Goal: Task Accomplishment & Management: Manage account settings

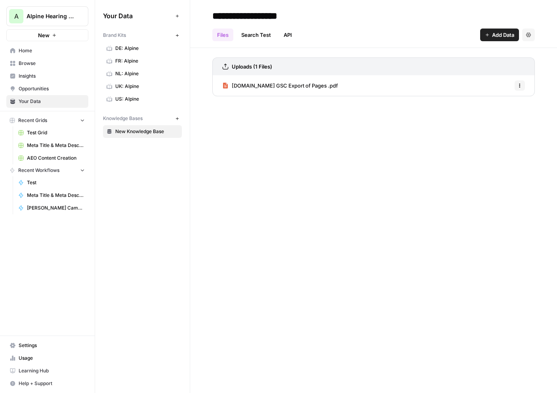
click at [35, 345] on span "Settings" at bounding box center [52, 345] width 66 height 7
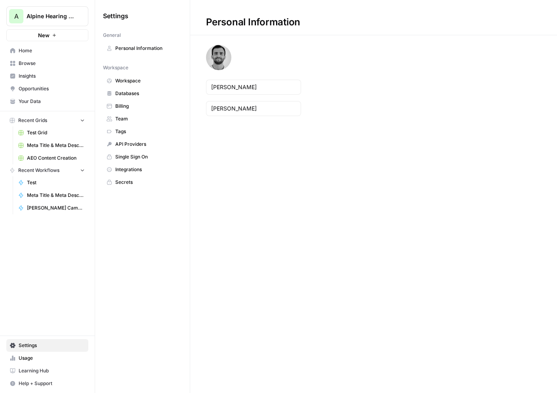
click at [145, 107] on span "Billing" at bounding box center [146, 106] width 63 height 7
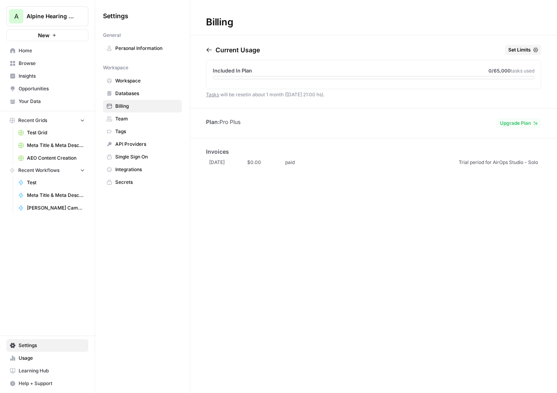
click at [208, 51] on icon "button" at bounding box center [209, 50] width 5 height 4
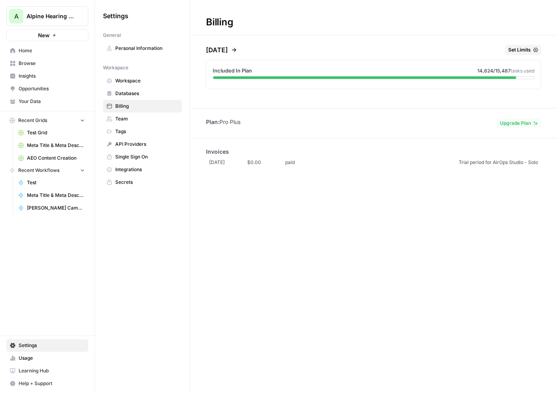
click at [208, 51] on p "[DATE]" at bounding box center [217, 50] width 22 height 10
click at [33, 358] on span "Usage" at bounding box center [52, 358] width 66 height 7
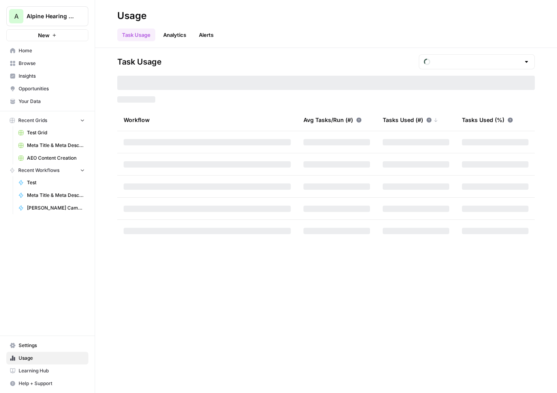
type input "October Included Tasks"
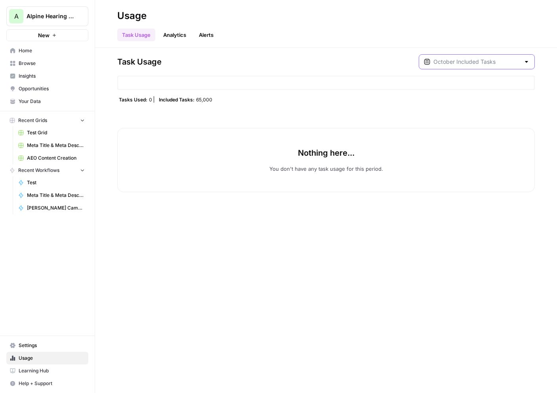
click at [494, 59] on input "text" at bounding box center [477, 62] width 87 height 8
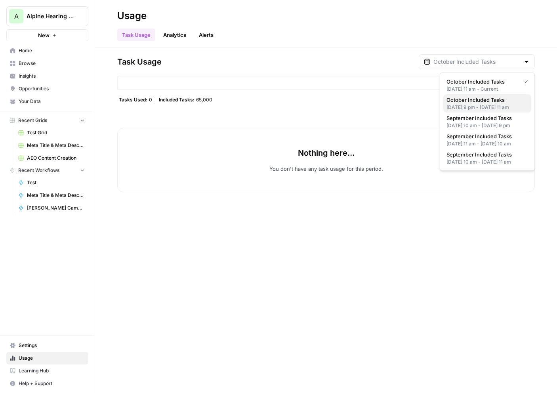
click at [510, 110] on div "[DATE] 9 pm - [DATE] 11 am" at bounding box center [488, 107] width 82 height 7
type input "October Included Tasks"
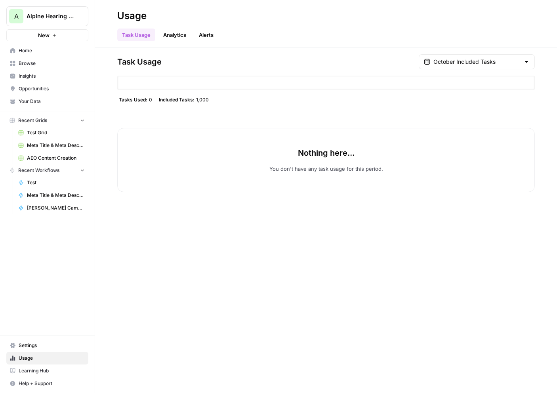
click at [48, 12] on span "Alpine Hearing Protection" at bounding box center [51, 16] width 48 height 8
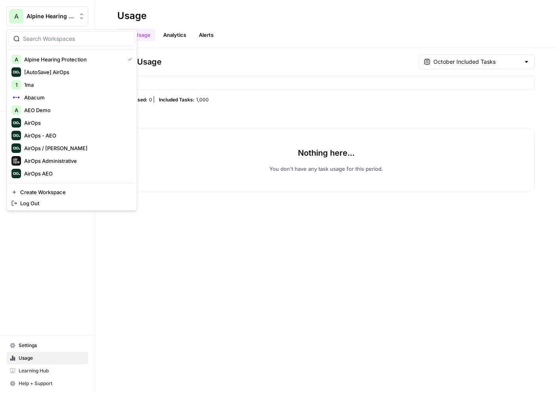
scroll to position [114, 0]
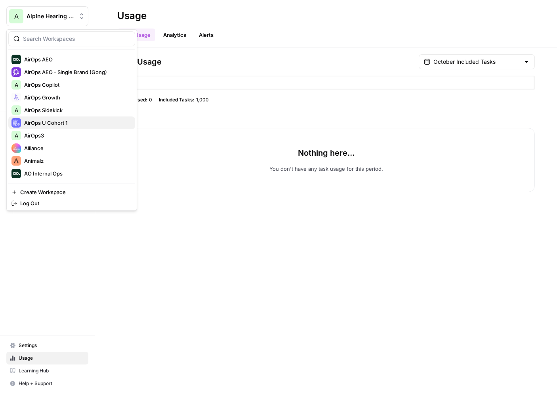
click at [54, 126] on span "AirOps U Cohort 1" at bounding box center [76, 123] width 105 height 8
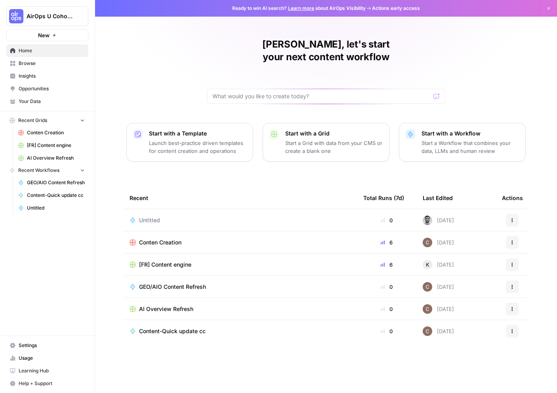
click at [45, 360] on span "Usage" at bounding box center [52, 358] width 66 height 7
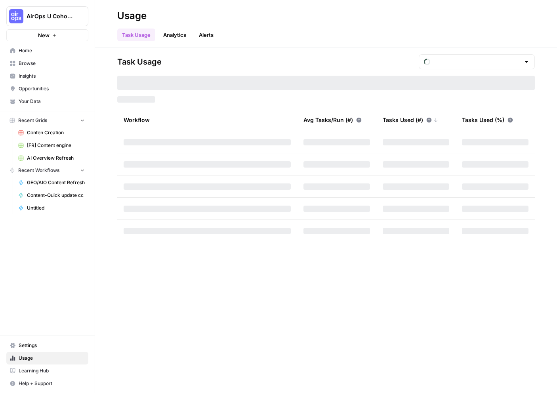
type input "October Tasks"
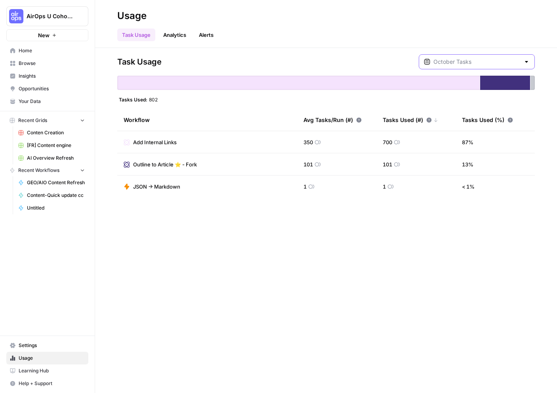
click at [467, 59] on input "text" at bounding box center [477, 62] width 87 height 8
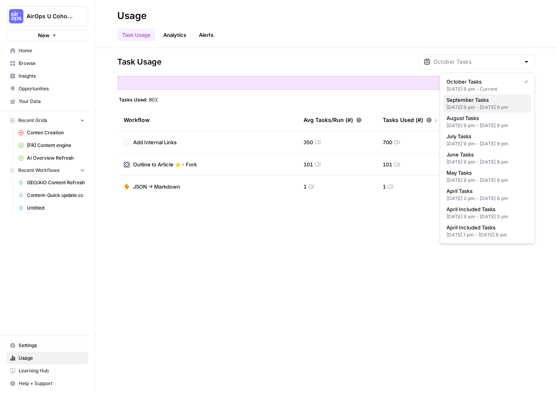
click at [487, 105] on div "Aug 31, 2025 9 pm - Sep 30, 2025 9 pm" at bounding box center [488, 107] width 82 height 7
type input "September Tasks"
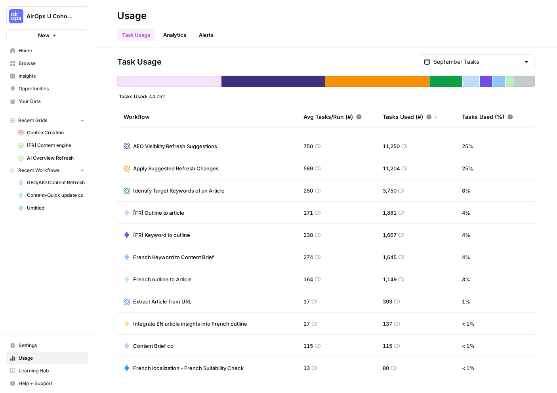
scroll to position [74, 0]
